Goal: Book appointment/travel/reservation

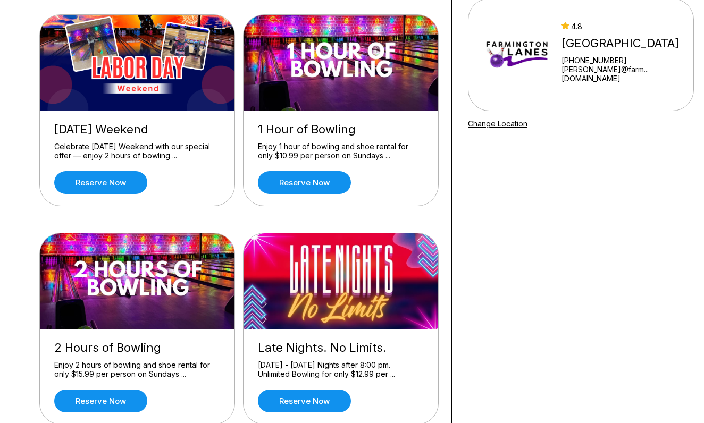
scroll to position [137, 1]
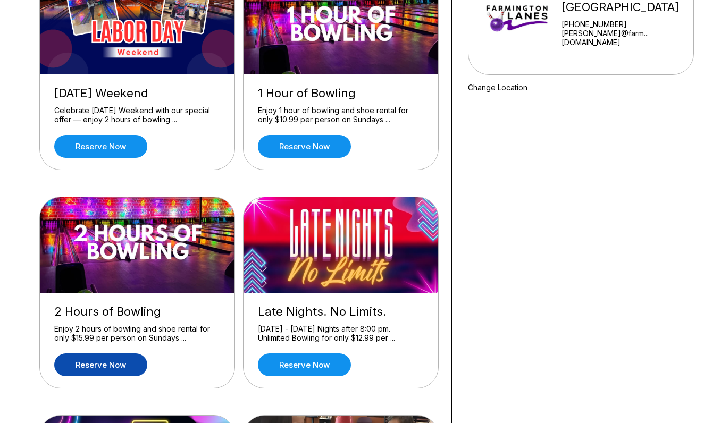
click at [102, 365] on link "Reserve now" at bounding box center [100, 365] width 93 height 23
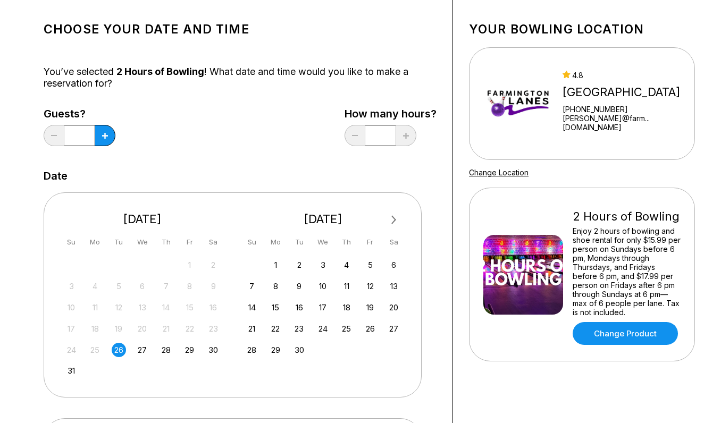
scroll to position [98, 0]
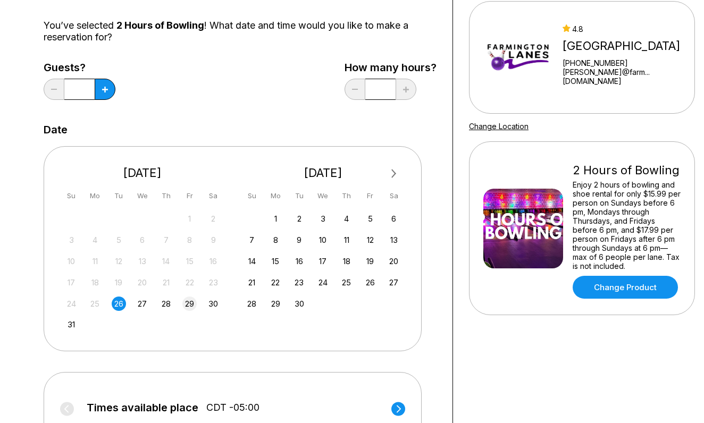
click at [189, 307] on div "29" at bounding box center [189, 304] width 14 height 14
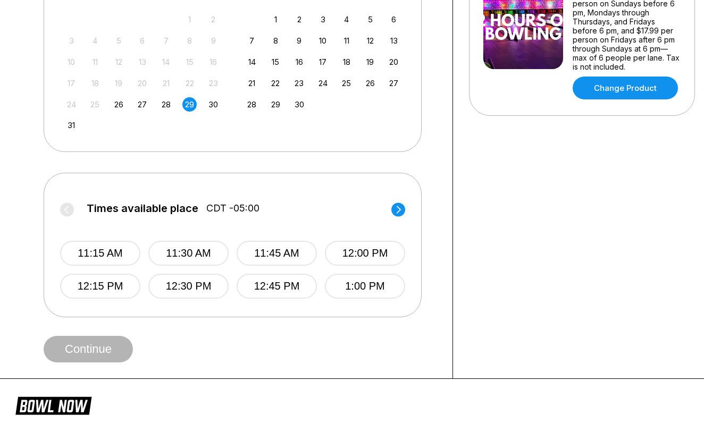
scroll to position [300, 0]
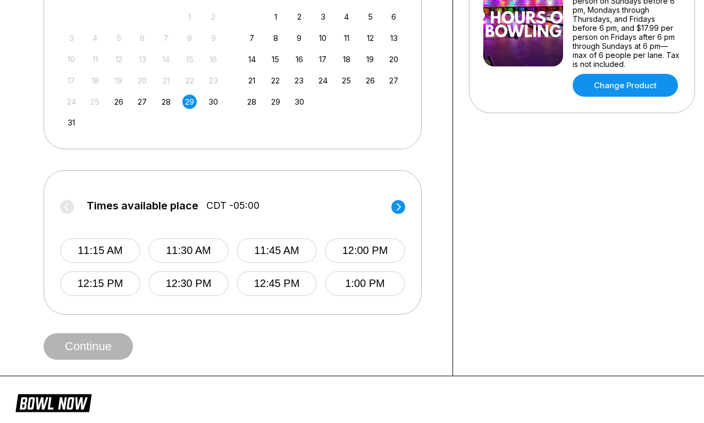
click at [396, 207] on circle at bounding box center [398, 207] width 14 height 14
click at [400, 205] on circle at bounding box center [398, 207] width 14 height 14
click at [398, 207] on circle at bounding box center [398, 207] width 14 height 14
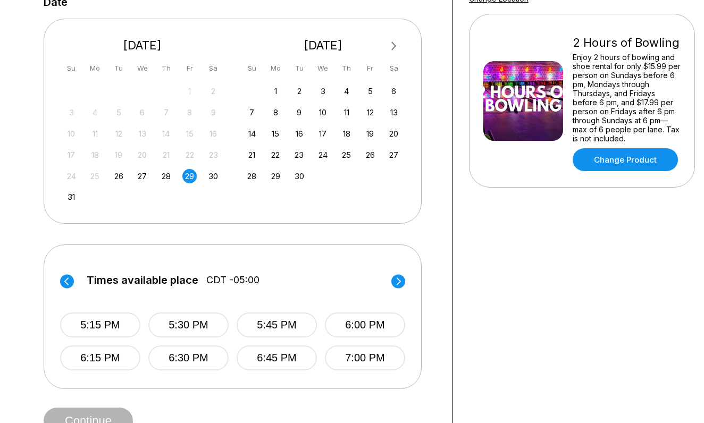
scroll to position [238, 0]
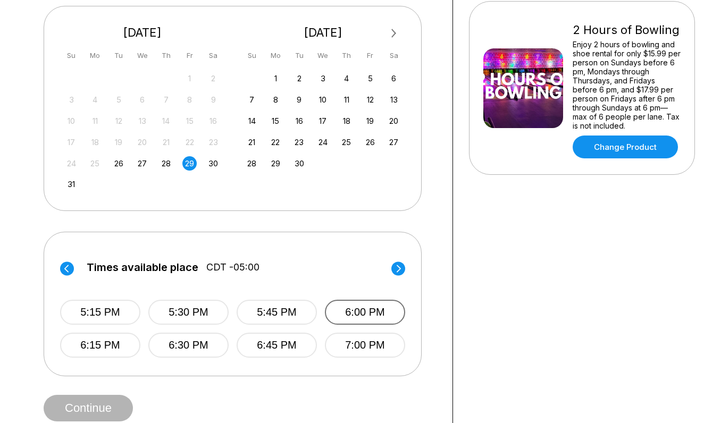
click at [360, 316] on button "6:00 PM" at bounding box center [365, 312] width 80 height 25
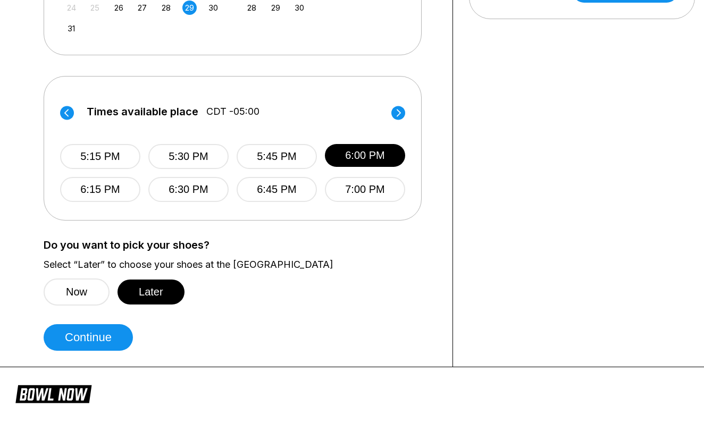
scroll to position [399, 0]
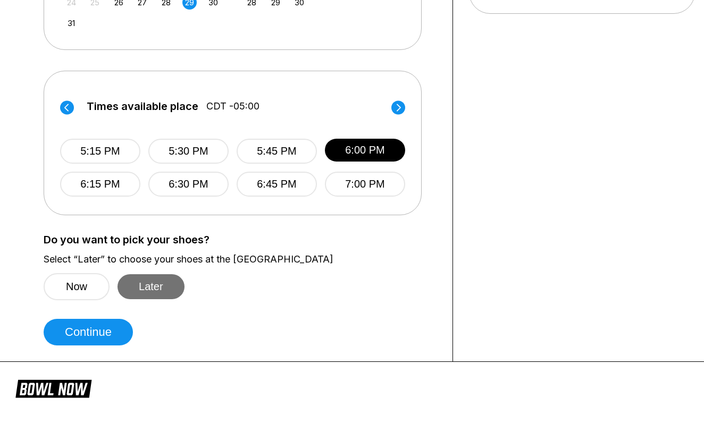
click at [145, 291] on button "Later" at bounding box center [151, 286] width 67 height 25
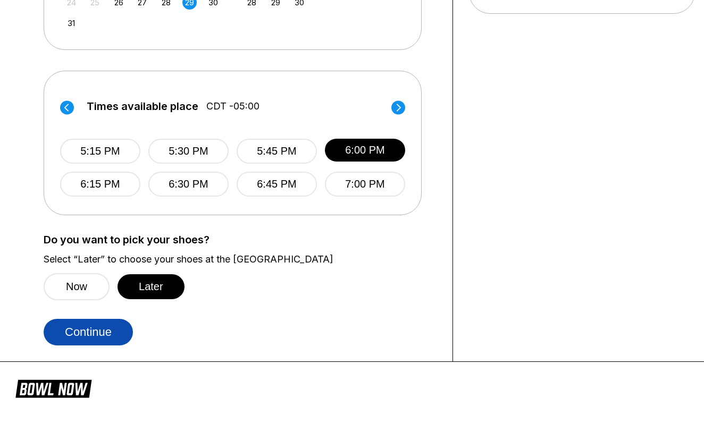
click at [79, 330] on button "Continue" at bounding box center [88, 332] width 89 height 27
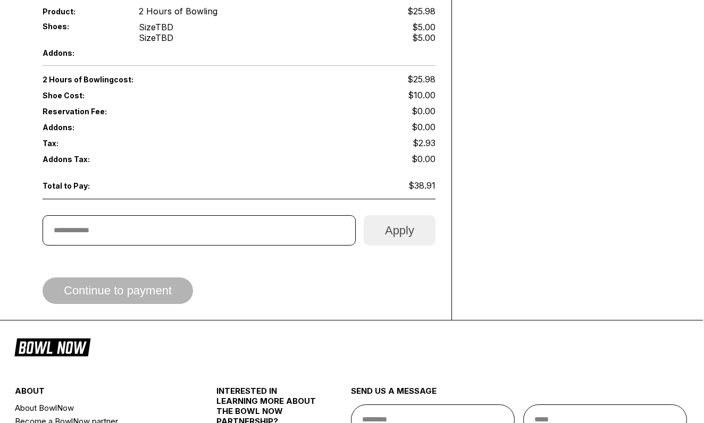
scroll to position [635, 1]
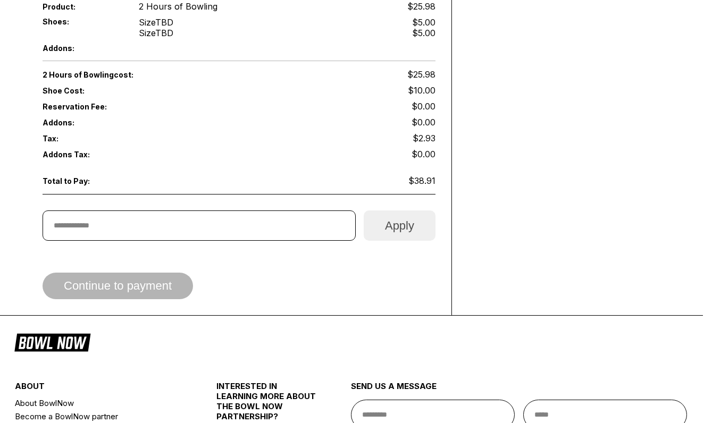
click at [131, 280] on div "Continue to payment" at bounding box center [239, 286] width 393 height 27
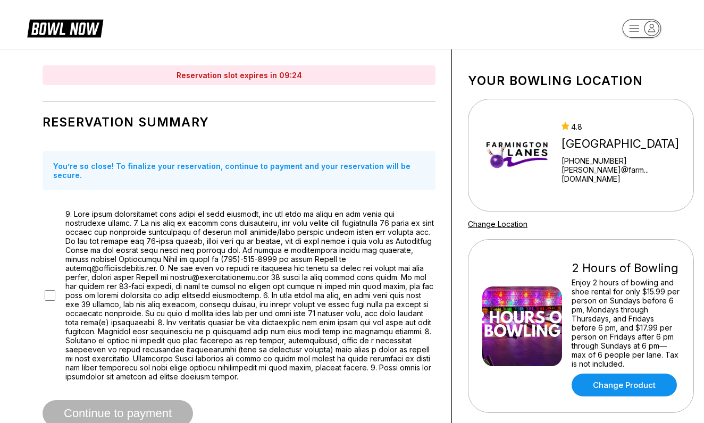
scroll to position [0, 1]
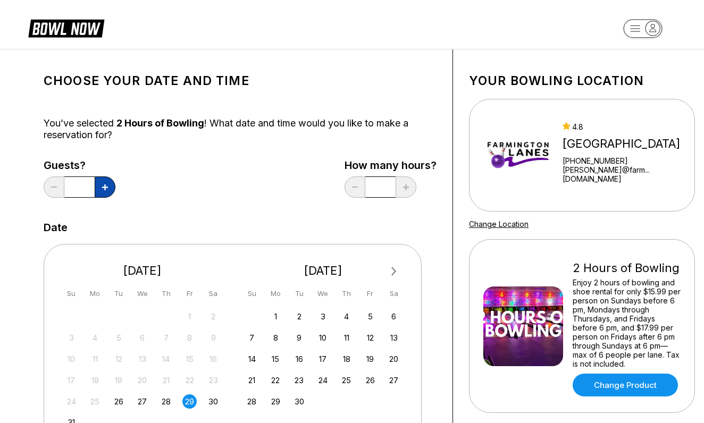
click at [106, 184] on button at bounding box center [105, 187] width 21 height 21
type input "*"
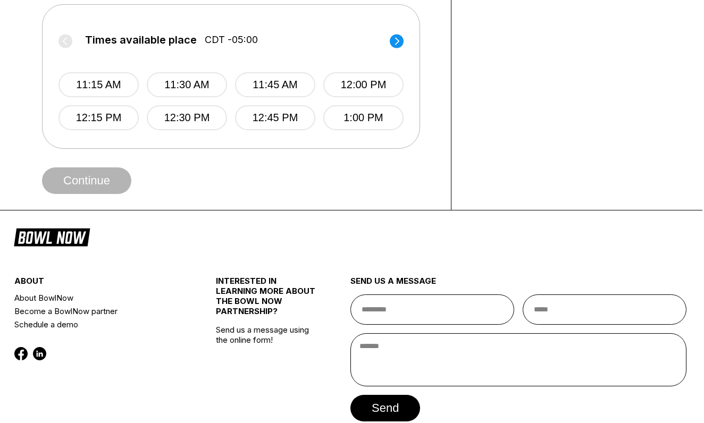
scroll to position [467, 2]
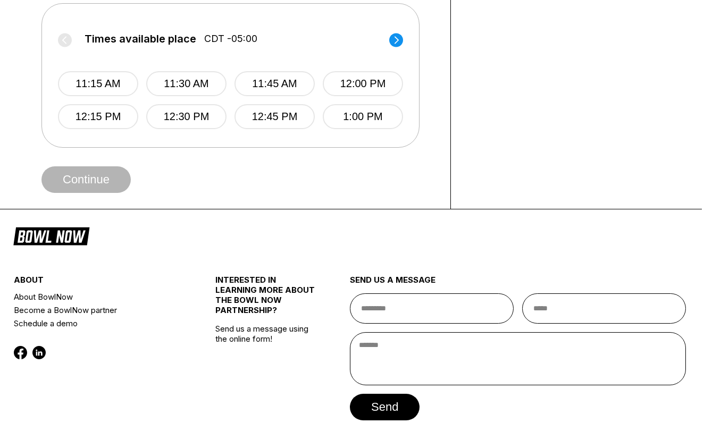
click at [395, 43] on icon at bounding box center [397, 39] width 4 height 7
click at [395, 40] on circle at bounding box center [396, 40] width 14 height 14
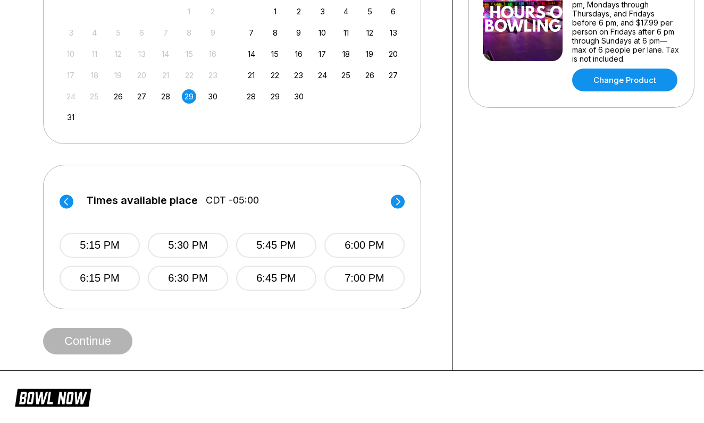
scroll to position [311, 1]
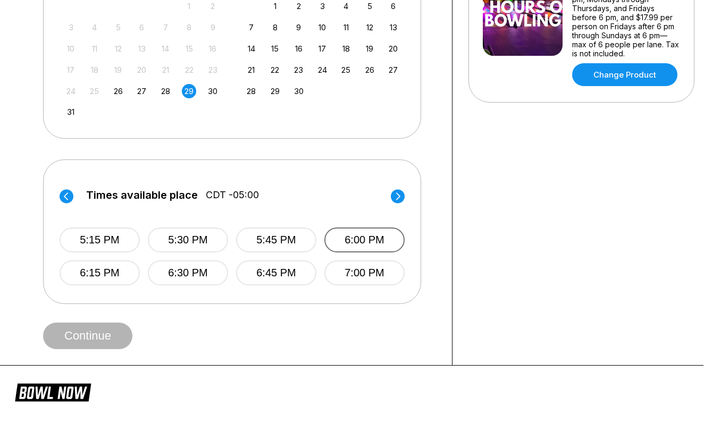
click at [353, 241] on button "6:00 PM" at bounding box center [364, 240] width 80 height 25
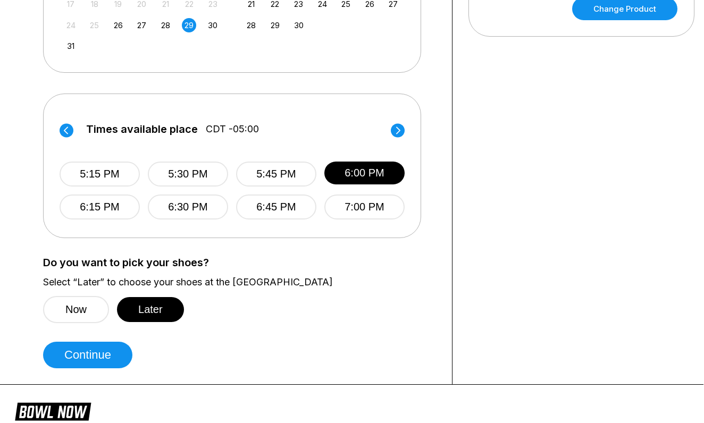
scroll to position [381, 1]
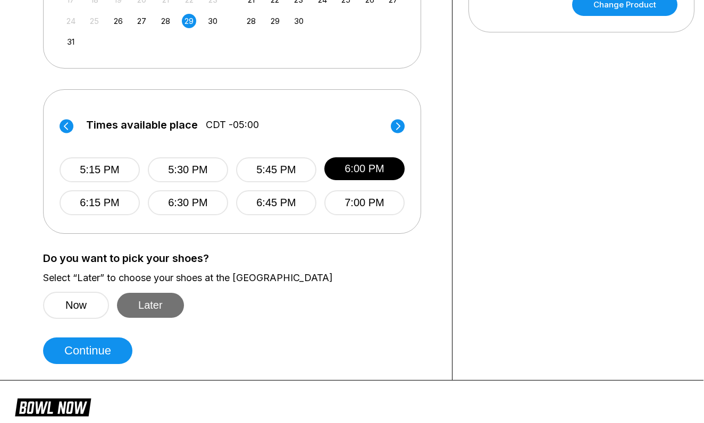
click at [159, 303] on button "Later" at bounding box center [150, 305] width 67 height 25
click at [281, 351] on div "Choose your Date and time You’ve selected 2 Hours of Bowling ! What date and ti…" at bounding box center [239, 24] width 393 height 679
click at [296, 338] on div "Choose your Date and time You’ve selected 2 Hours of Bowling ! What date and ti…" at bounding box center [239, 24] width 393 height 679
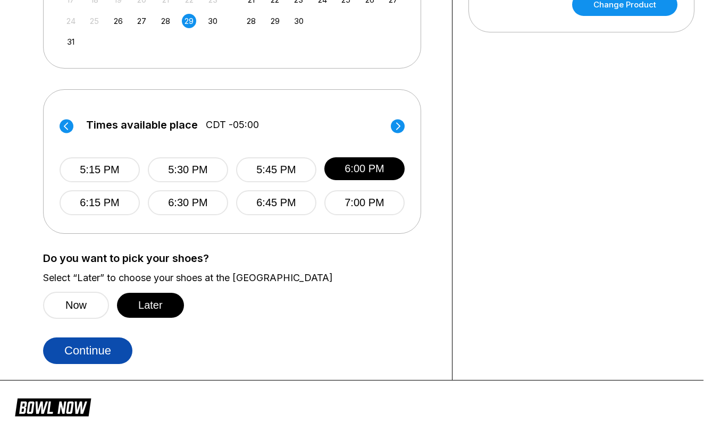
click at [77, 355] on button "Continue" at bounding box center [87, 351] width 89 height 27
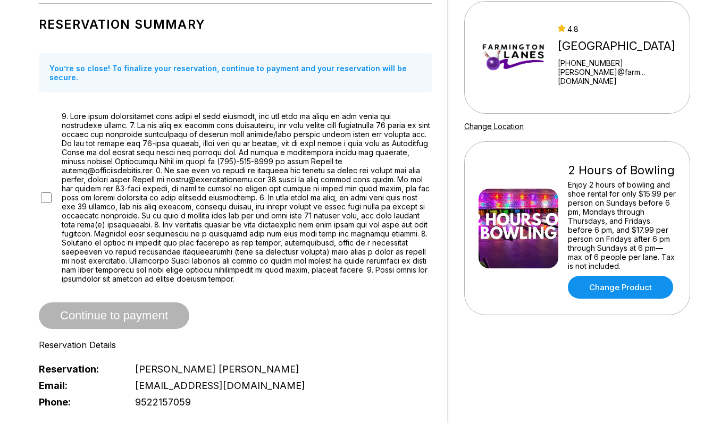
scroll to position [95, 5]
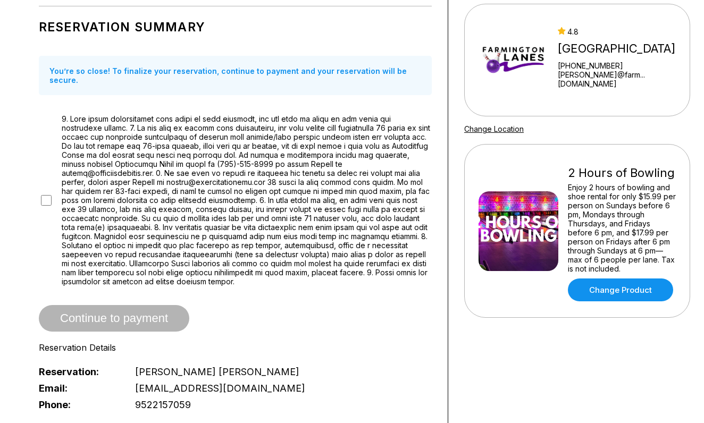
click at [272, 65] on div "You’re so close! To finalize your reservation, continue to payment and your res…" at bounding box center [235, 75] width 393 height 39
click at [272, 64] on div "You’re so close! To finalize your reservation, continue to payment and your res…" at bounding box center [235, 75] width 393 height 39
click at [178, 74] on div "You’re so close! To finalize your reservation, continue to payment and your res…" at bounding box center [235, 75] width 393 height 39
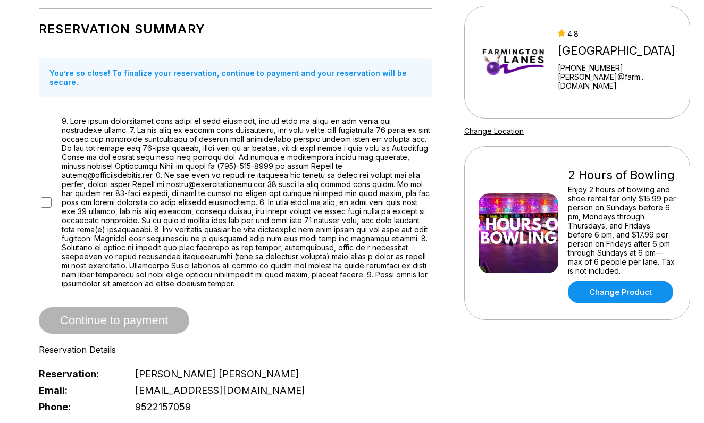
click at [418, 81] on div "You’re so close! To finalize your reservation, continue to payment and your res…" at bounding box center [235, 77] width 393 height 39
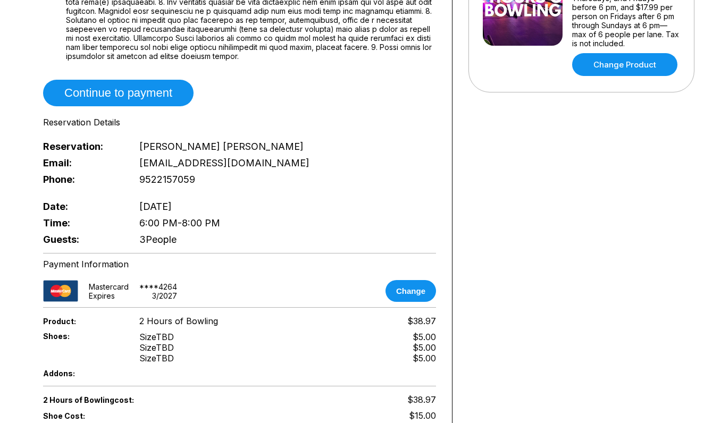
scroll to position [316, 0]
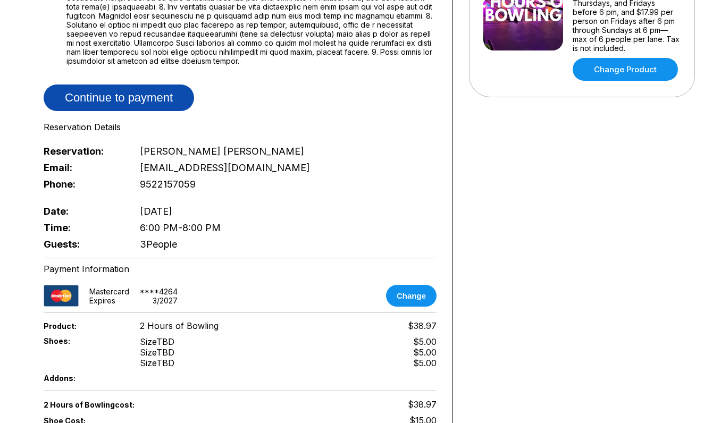
click at [116, 87] on button "Continue to payment" at bounding box center [119, 98] width 150 height 27
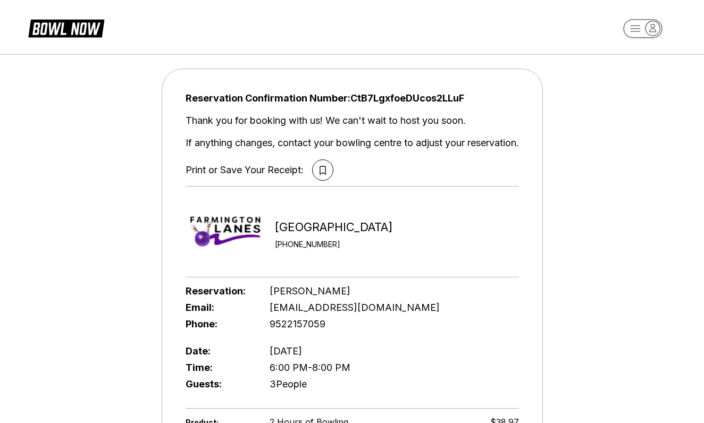
scroll to position [0, 0]
